Goal: Task Accomplishment & Management: Complete application form

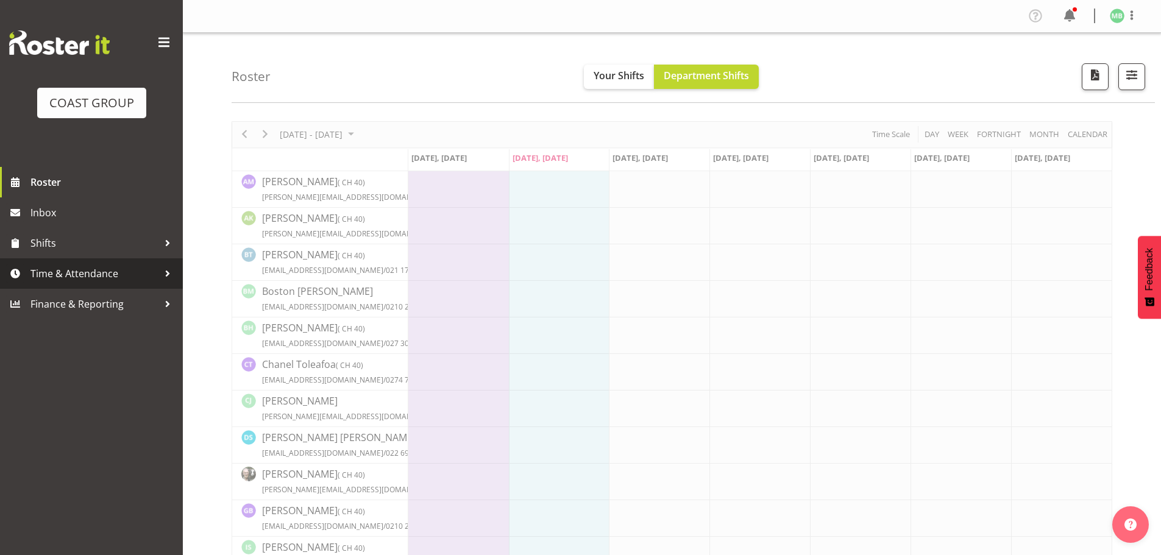
drag, startPoint x: 97, startPoint y: 270, endPoint x: 93, endPoint y: 275, distance: 6.9
click at [96, 270] on span "Time & Attendance" at bounding box center [94, 273] width 128 height 18
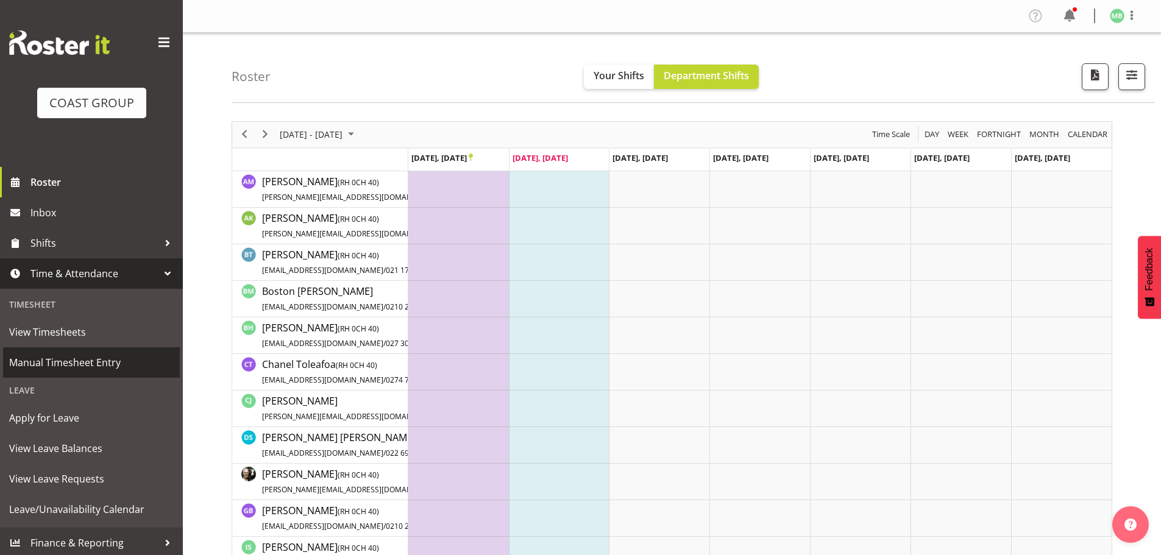
click at [99, 359] on span "Manual Timesheet Entry" at bounding box center [91, 362] width 164 height 18
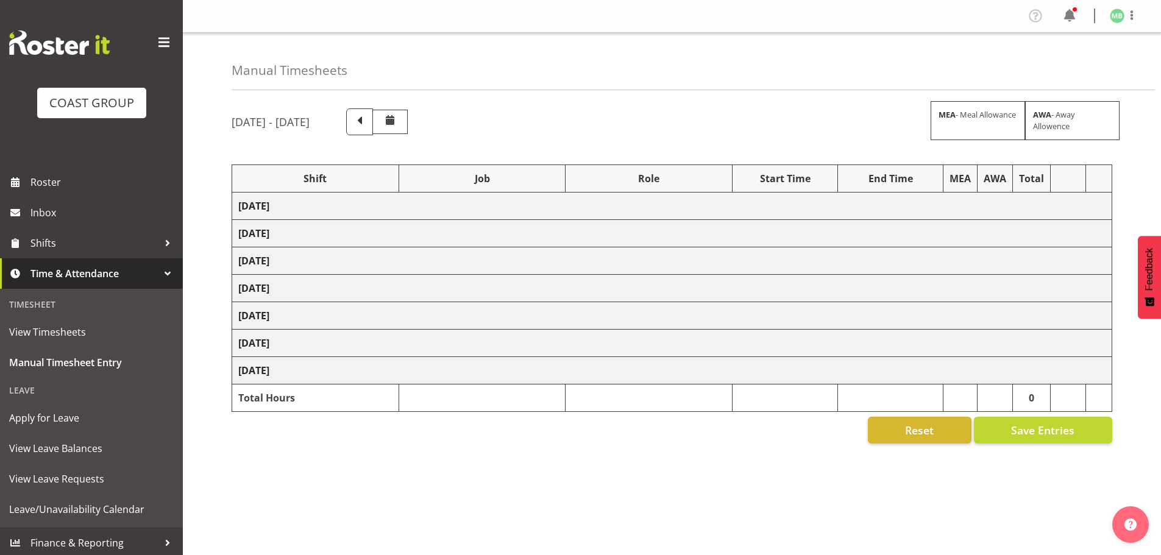
select select "16481"
select select "9465"
select select "16481"
select select "9465"
select select "16481"
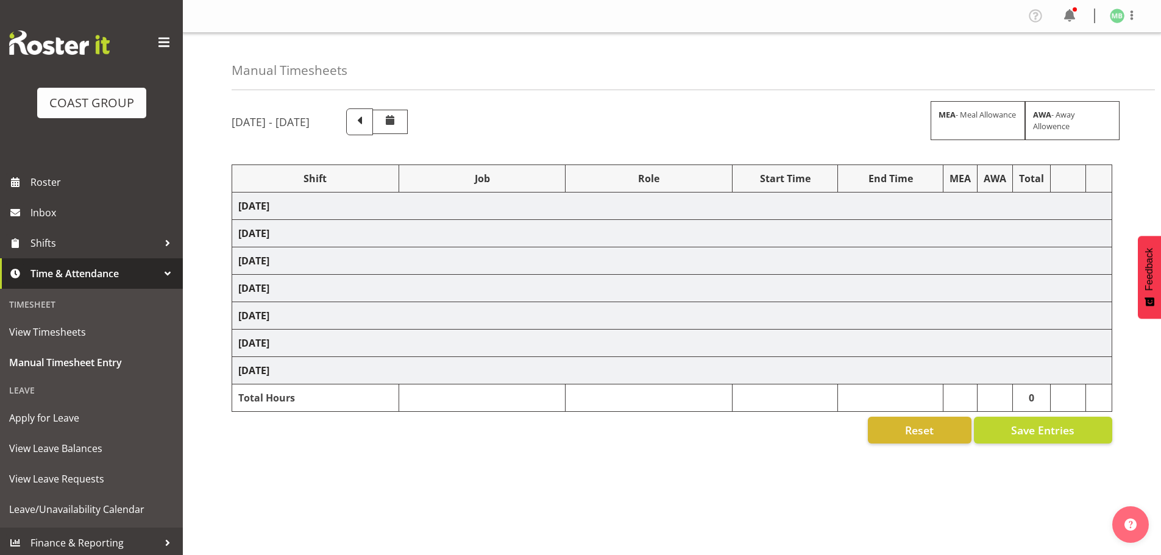
select select "9465"
select select "16481"
select select "9465"
select select "16481"
select select "9465"
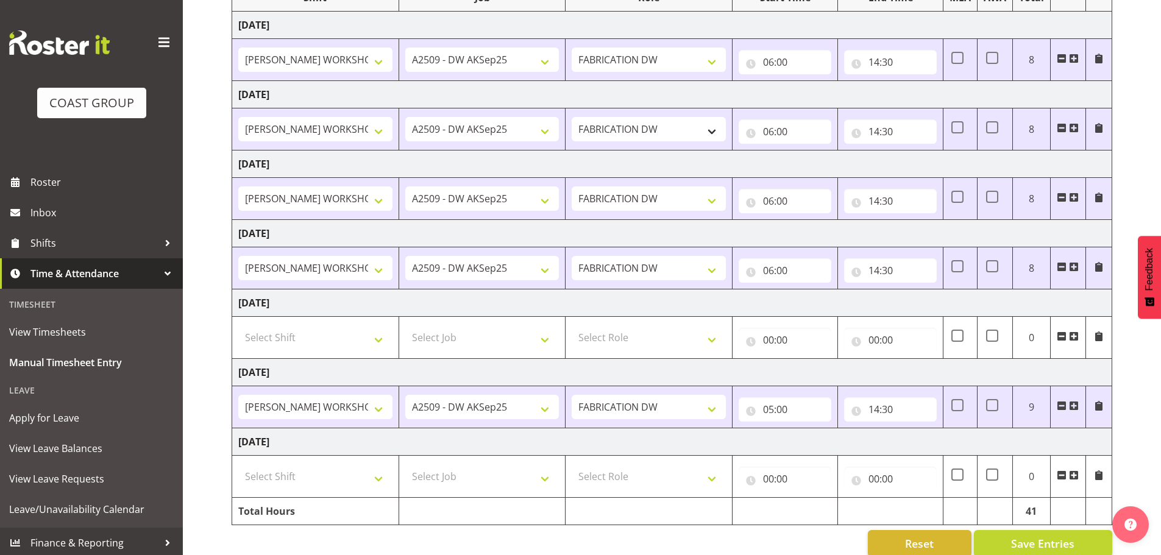
scroll to position [201, 0]
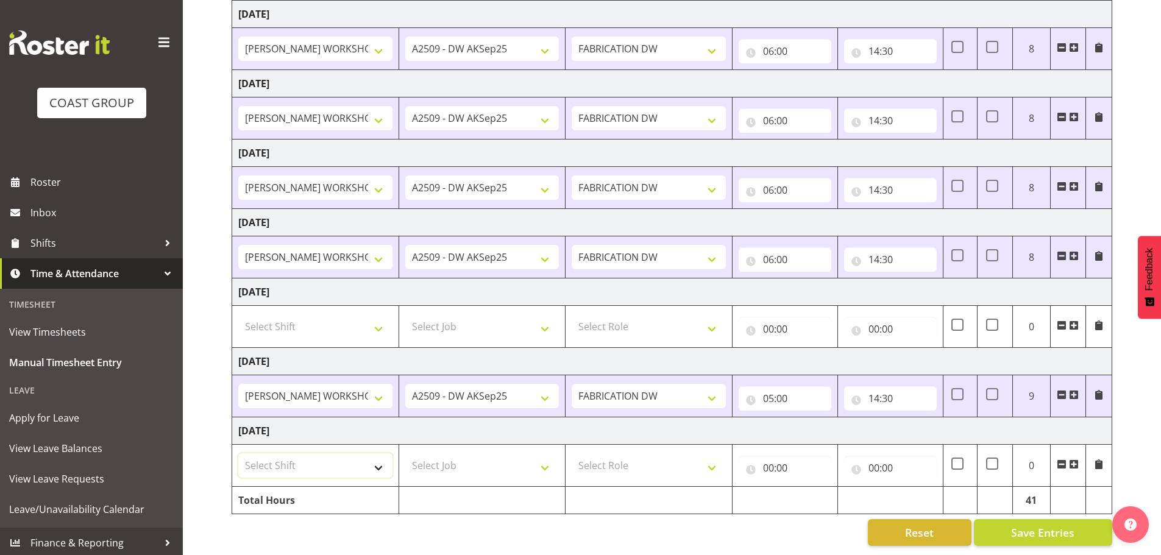
click at [314, 453] on select "Select Shift AKL SIGN ADMIN1 (LEAVE ALONE, DONT MAKE INACTIVE) DW ACCOUNT MANAG…" at bounding box center [315, 465] width 154 height 24
select select "16481"
click at [238, 453] on select "Select Shift AKL SIGN ADMIN1 (LEAVE ALONE, DONT MAKE INACTIVE) DW ACCOUNT MANAG…" at bounding box center [315, 465] width 154 height 24
click at [432, 459] on select "Select Job 1 Carlton Events 1 [PERSON_NAME][GEOGRAPHIC_DATA] 1 [PERSON_NAME][GE…" at bounding box center [482, 465] width 154 height 24
select select "9465"
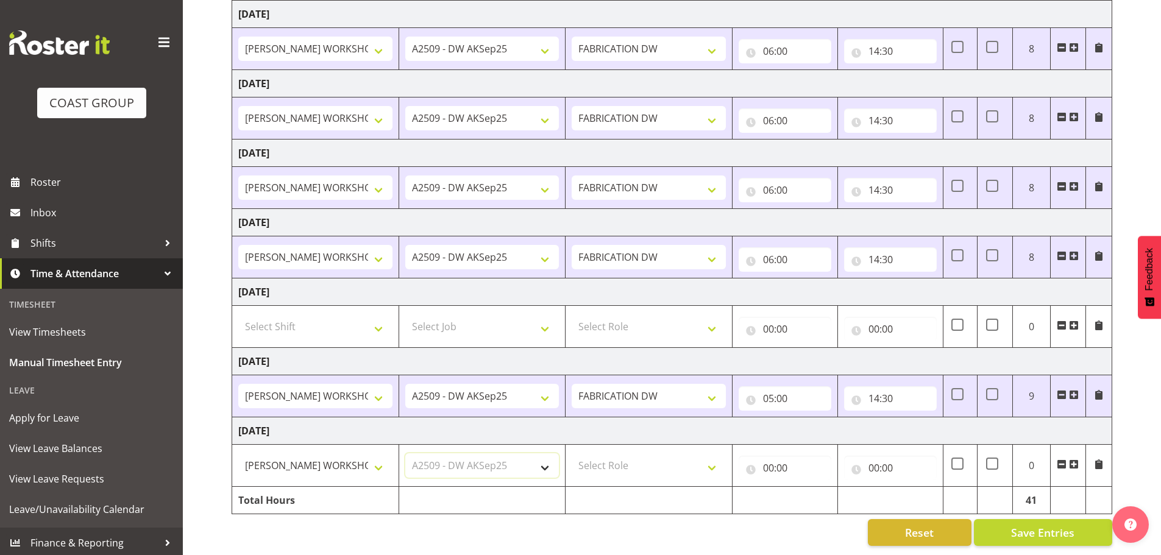
click at [405, 453] on select "Select Job 1 Carlton Events 1 [PERSON_NAME][GEOGRAPHIC_DATA] 1 [PERSON_NAME][GE…" at bounding box center [482, 465] width 154 height 24
click at [605, 459] on select "Select Role FABRICATION DW" at bounding box center [648, 465] width 154 height 24
select select "543"
click at [571, 453] on select "Select Role FABRICATION DW" at bounding box center [648, 465] width 154 height 24
drag, startPoint x: 769, startPoint y: 459, endPoint x: 782, endPoint y: 461, distance: 12.3
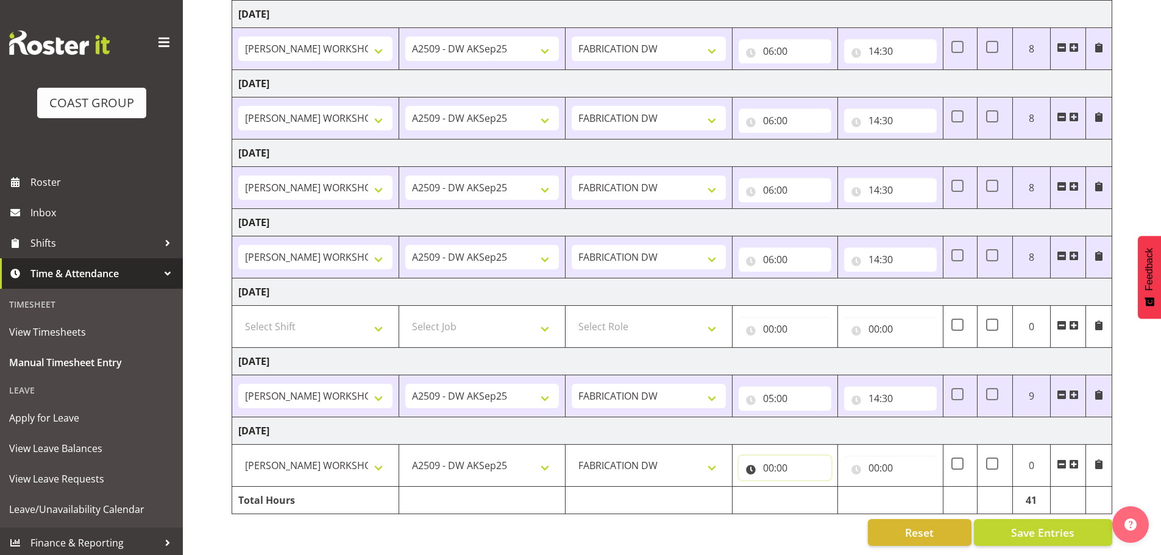
click at [770, 459] on input "00:00" at bounding box center [784, 468] width 93 height 24
click at [825, 494] on select "00 01 02 03 04 05 06 07 08 09 10 11 12 13 14 15 16 17 18 19 20 21 22 23" at bounding box center [821, 499] width 27 height 24
select select "5"
click at [808, 487] on select "00 01 02 03 04 05 06 07 08 09 10 11 12 13 14 15 16 17 18 19 20 21 22 23" at bounding box center [821, 499] width 27 height 24
type input "05:00"
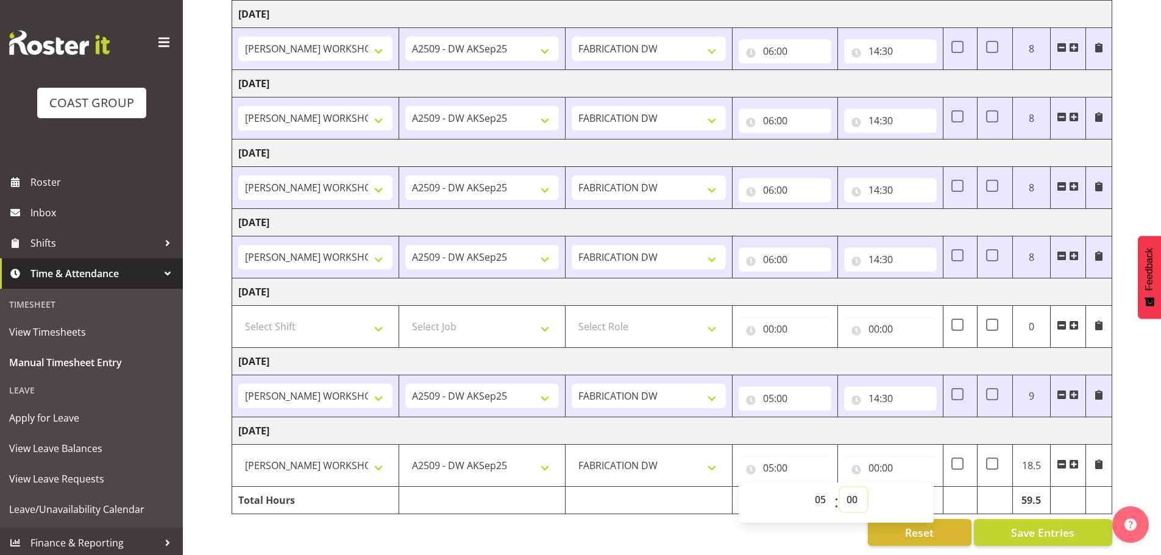
drag, startPoint x: 850, startPoint y: 490, endPoint x: 850, endPoint y: 483, distance: 6.7
click at [850, 490] on select "00 01 02 03 04 05 06 07 08 09 10 11 12 13 14 15 16 17 18 19 20 21 22 23 24 25 2…" at bounding box center [852, 499] width 27 height 24
select select "30"
click at [839, 487] on select "00 01 02 03 04 05 06 07 08 09 10 11 12 13 14 15 16 17 18 19 20 21 22 23 24 25 2…" at bounding box center [852, 499] width 27 height 24
type input "05:30"
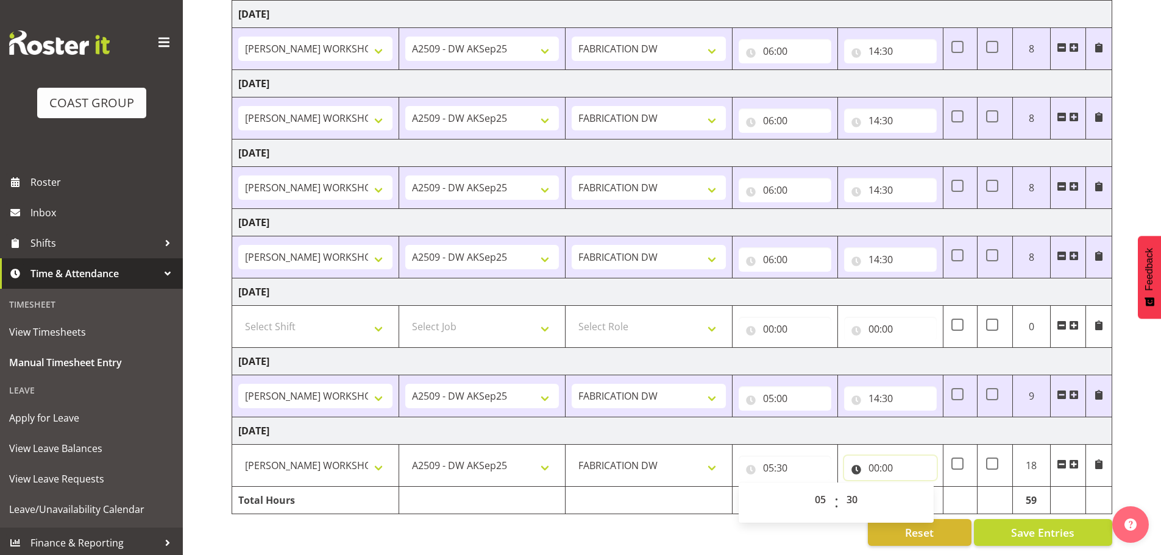
click at [872, 460] on input "00:00" at bounding box center [890, 468] width 93 height 24
click at [928, 487] on select "00 01 02 03 04 05 06 07 08 09 10 11 12 13 14 15 16 17 18 19 20 21 22 23" at bounding box center [926, 499] width 27 height 24
select select "15"
click at [913, 487] on select "00 01 02 03 04 05 06 07 08 09 10 11 12 13 14 15 16 17 18 19 20 21 22 23" at bounding box center [926, 499] width 27 height 24
type input "15:00"
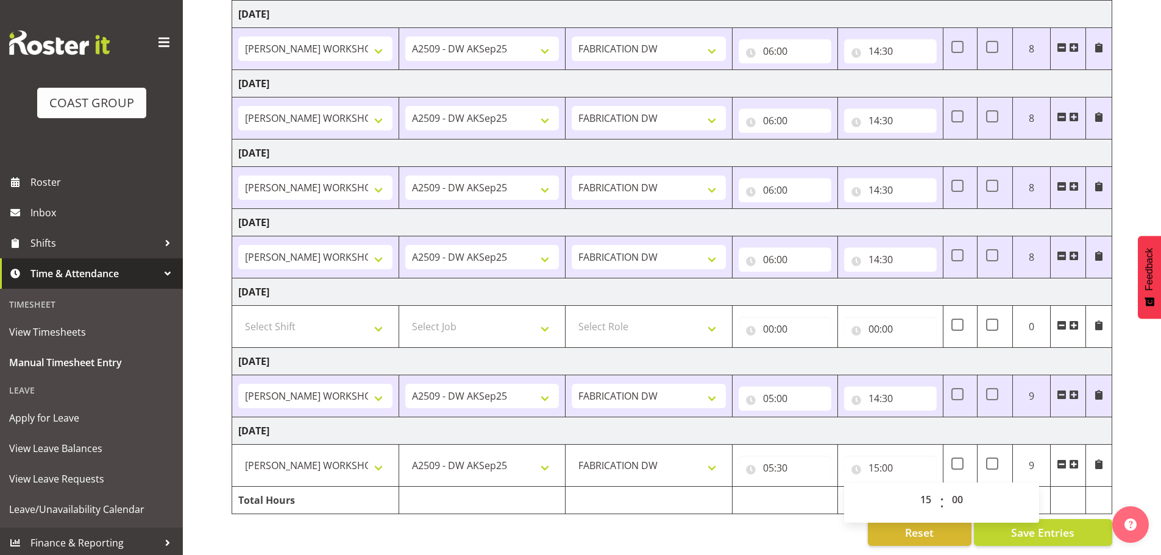
click at [1143, 425] on div "[DATE] - [DATE] MEA - Meal Allowance AWA - Away Allowence Shift Job Role Start …" at bounding box center [695, 231] width 929 height 648
click at [1046, 526] on span "Save Entries" at bounding box center [1042, 533] width 63 height 16
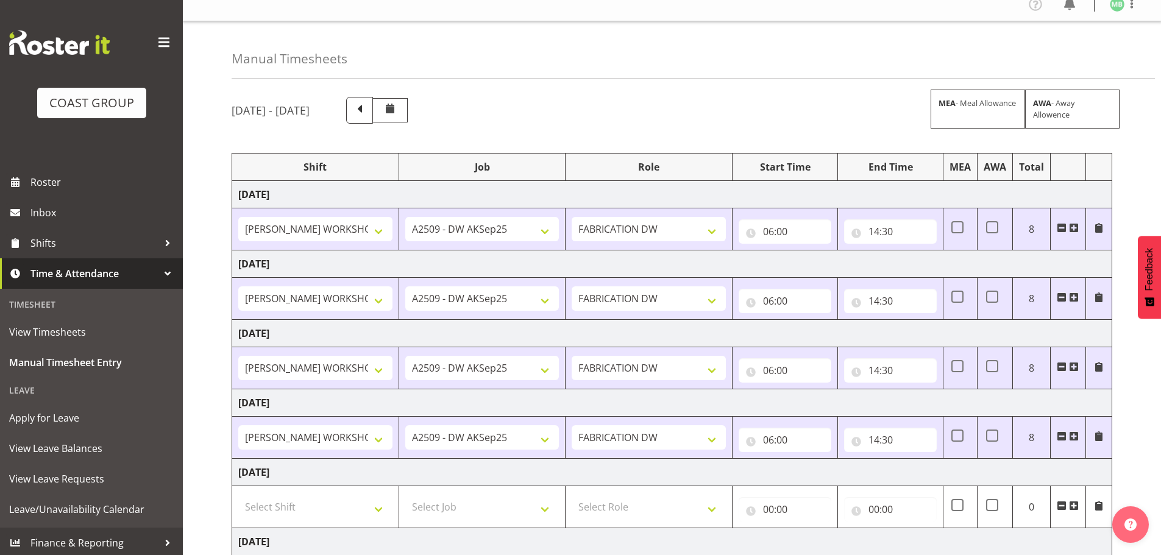
scroll to position [0, 0]
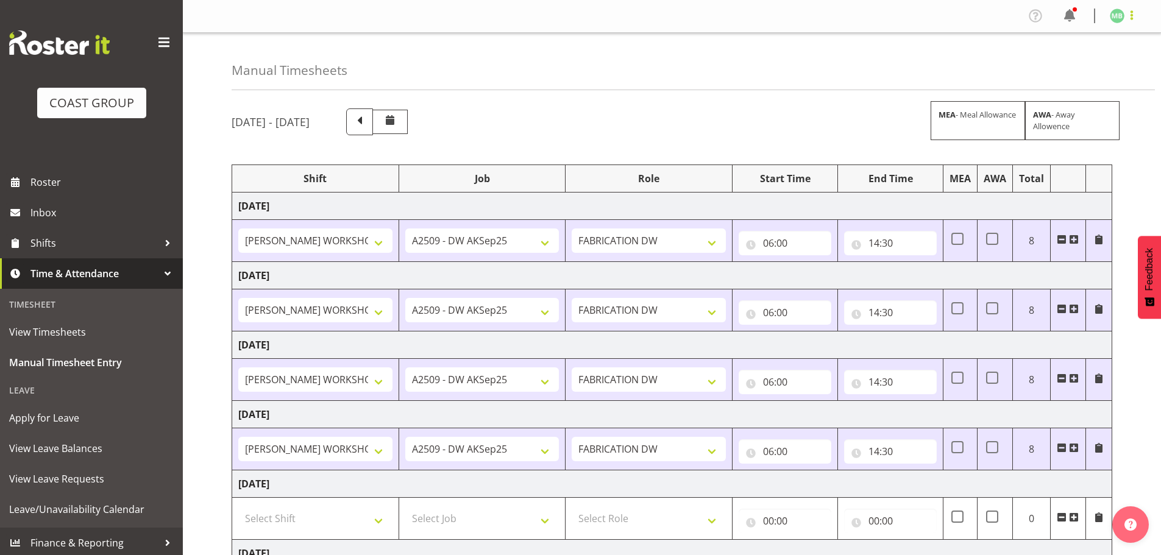
click at [1130, 10] on span at bounding box center [1131, 15] width 15 height 15
click at [1073, 62] on link "Log Out" at bounding box center [1080, 64] width 117 height 22
